Goal: Task Accomplishment & Management: Manage account settings

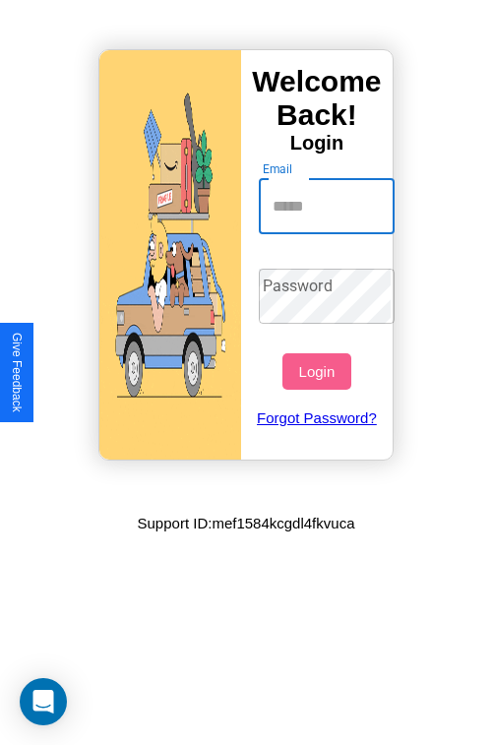
click at [329, 206] on input "Email" at bounding box center [327, 206] width 137 height 55
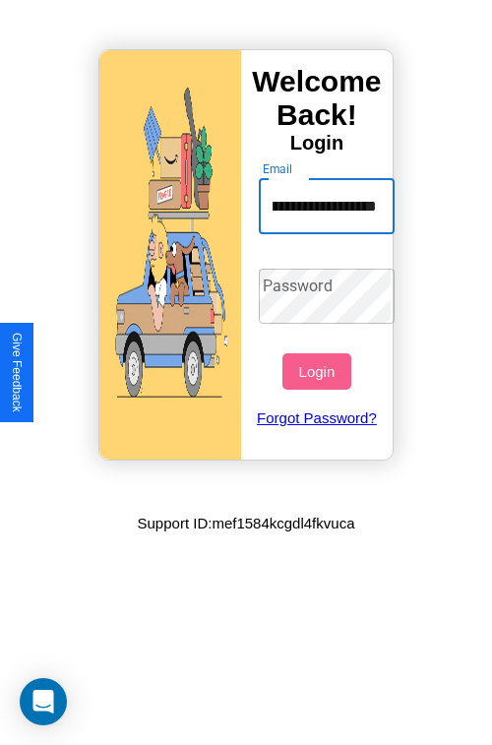
scroll to position [0, 69]
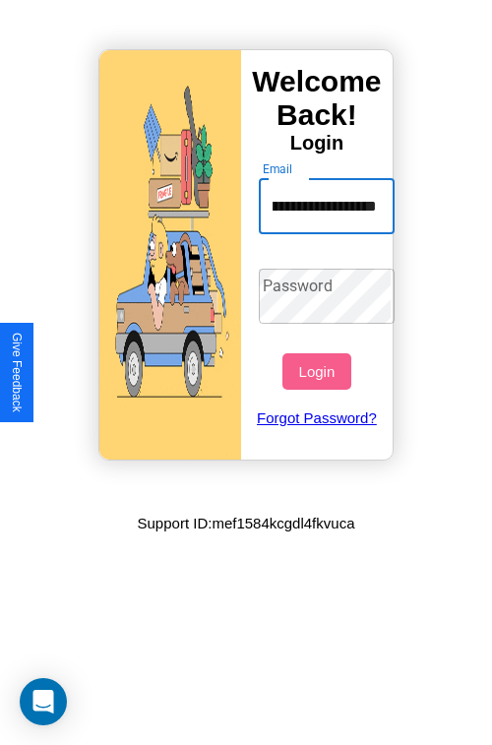
type input "**********"
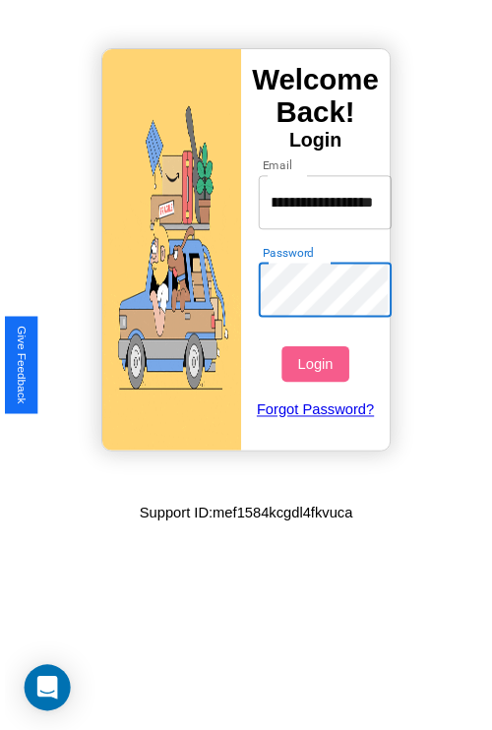
scroll to position [0, 0]
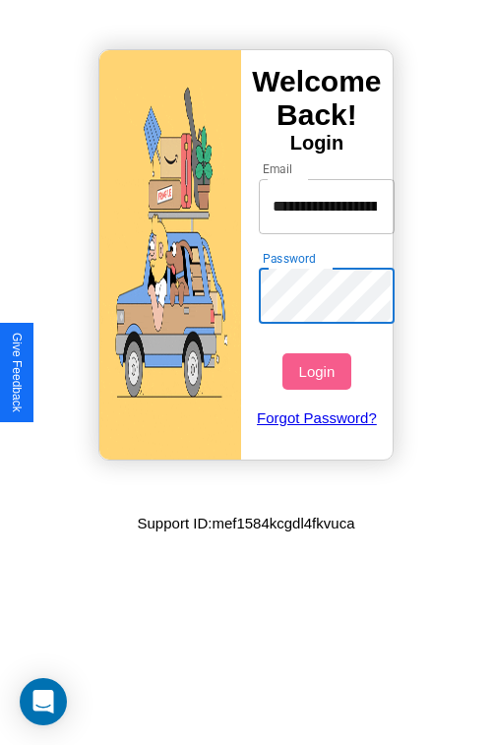
click at [319, 371] on button "Login" at bounding box center [316, 371] width 68 height 36
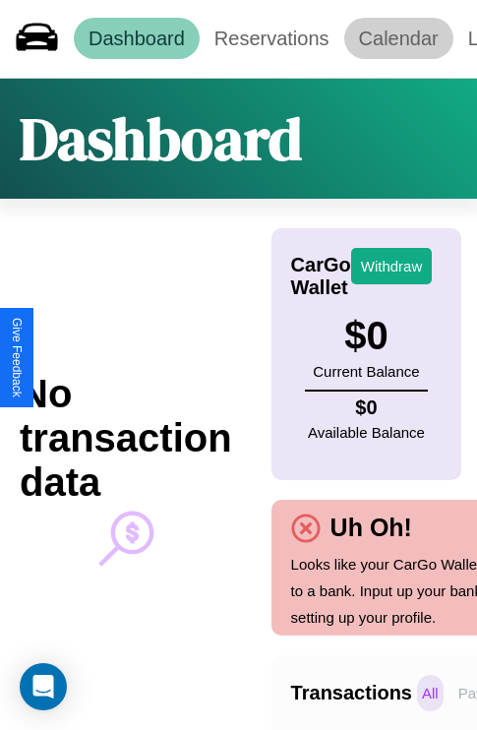
click at [399, 38] on link "Calendar" at bounding box center [398, 38] width 109 height 41
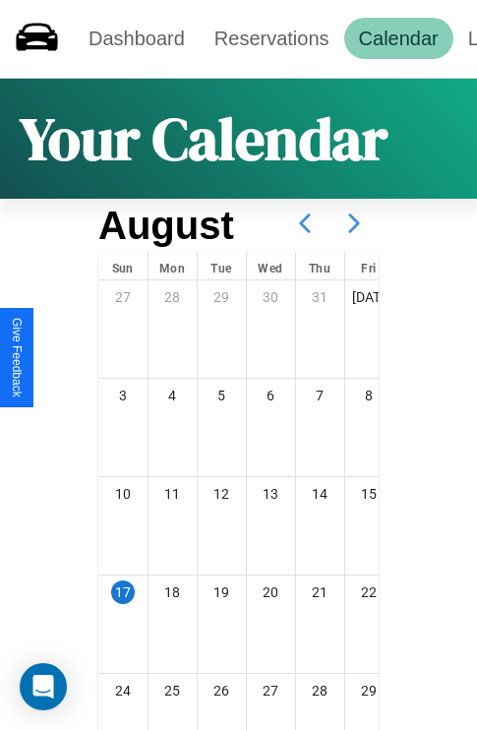
click at [354, 223] on icon at bounding box center [354, 223] width 49 height 49
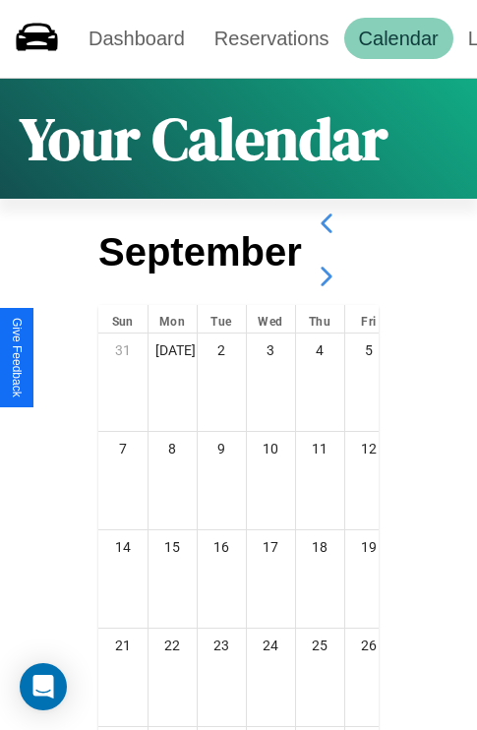
click at [326, 277] on icon at bounding box center [326, 276] width 49 height 49
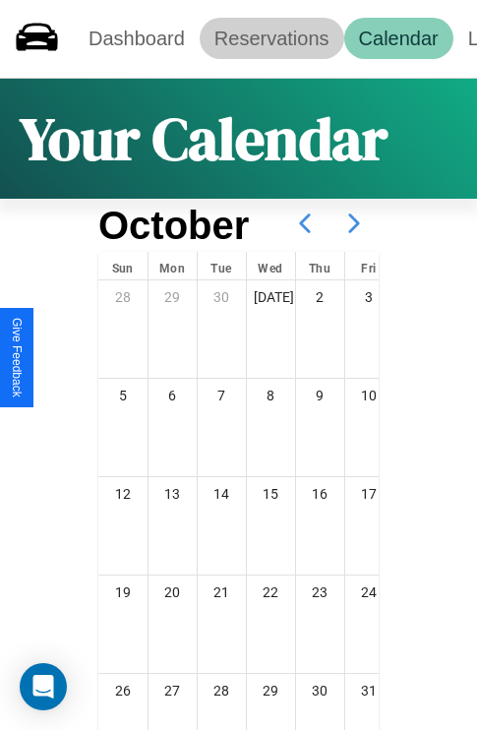
click at [272, 38] on link "Reservations" at bounding box center [272, 38] width 145 height 41
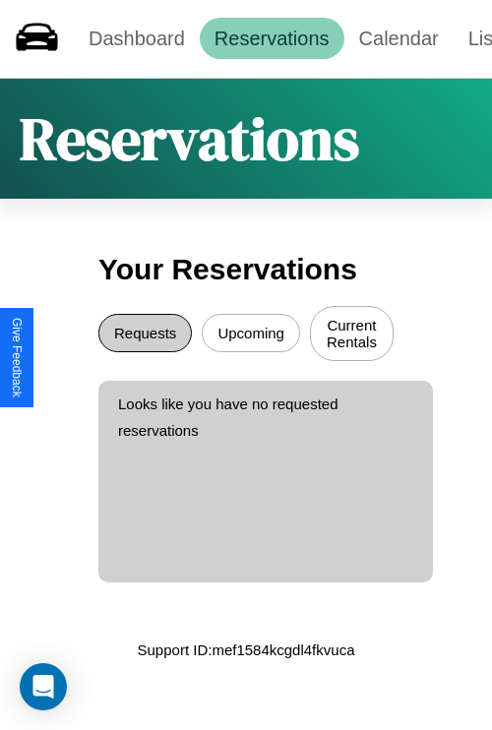
click at [145, 336] on button "Requests" at bounding box center [144, 333] width 93 height 38
click at [251, 336] on button "Upcoming" at bounding box center [251, 333] width 98 height 38
